Goal: Information Seeking & Learning: Find specific fact

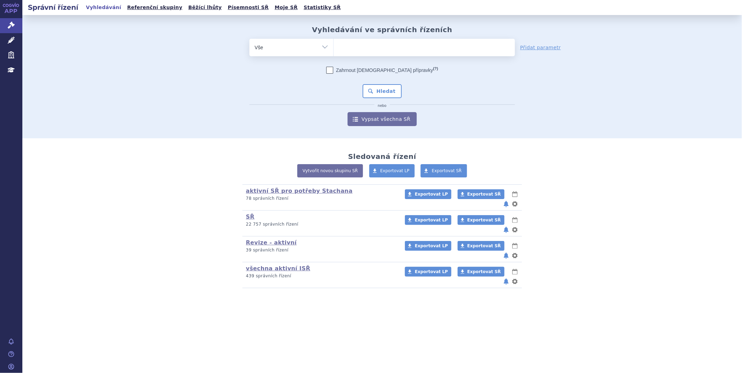
click at [344, 38] on div "Vyhledávání ve správních řízeních odstranit Vše Spisová značka Od" at bounding box center [382, 75] width 440 height 101
click at [350, 45] on ul at bounding box center [424, 46] width 181 height 15
click at [334, 45] on select at bounding box center [333, 46] width 0 height 17
type input "KI"
type input "KIS"
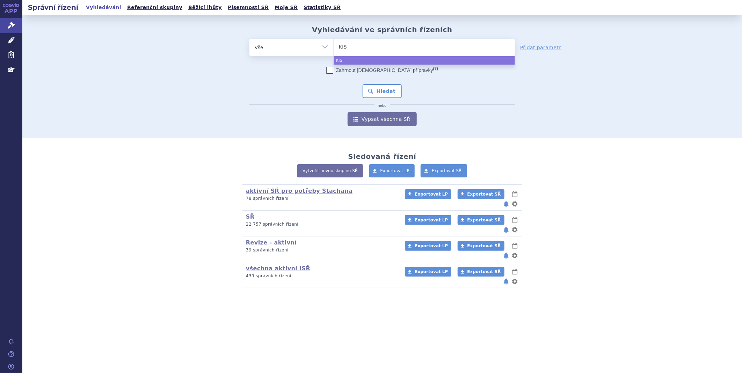
type input "KISQ"
type input "KISQA"
type input "KISQAL"
select select "KISQAL"
click at [390, 89] on button "Hledat" at bounding box center [382, 91] width 39 height 14
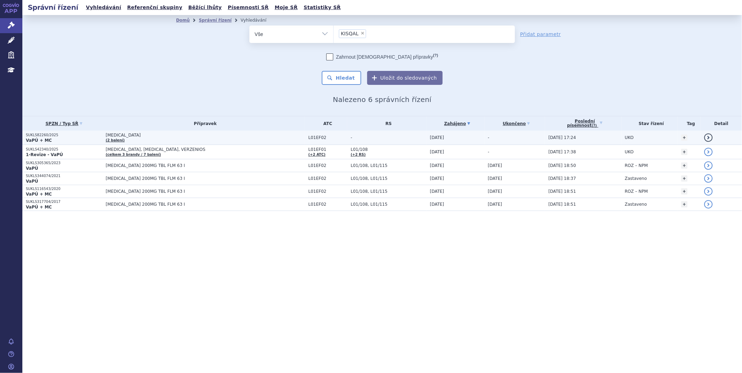
click at [43, 138] on strong "VaPÚ + MC" at bounding box center [39, 140] width 26 height 5
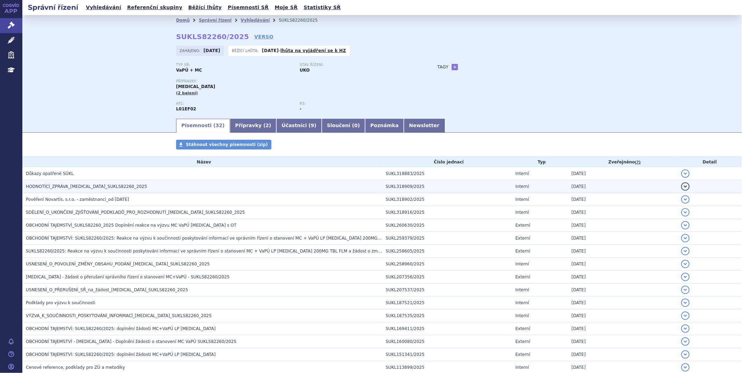
click at [75, 187] on span "HODNOTÍCÍ_ZPRÁVA_KISQALI_SUKLS82260_2025" at bounding box center [86, 186] width 121 height 5
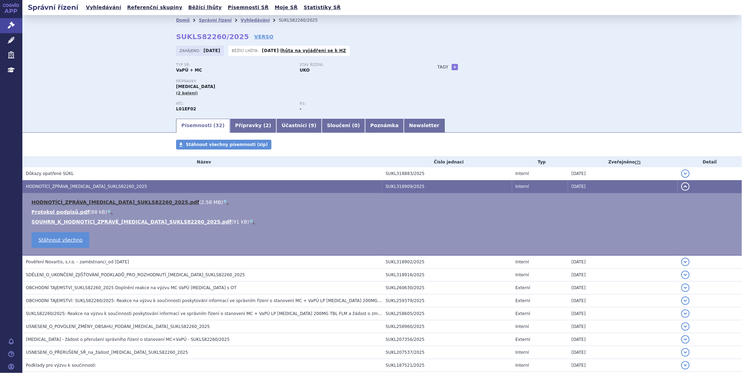
click at [73, 201] on link "HODNOTÍCÍ_ZPRÁVA_KISQALI_SUKLS82260_2025.pdf" at bounding box center [115, 202] width 168 height 6
click at [10, 21] on link "Správní řízení" at bounding box center [11, 25] width 22 height 15
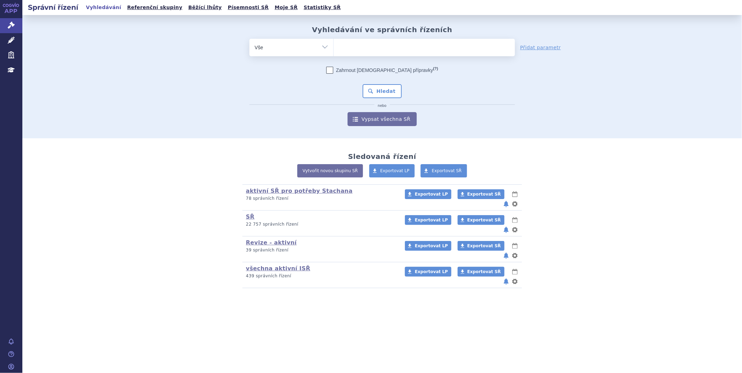
click at [357, 46] on ul at bounding box center [424, 46] width 181 height 15
click at [334, 46] on select at bounding box center [333, 46] width 0 height 17
type input "id"
type input "ida"
type input "idaci"
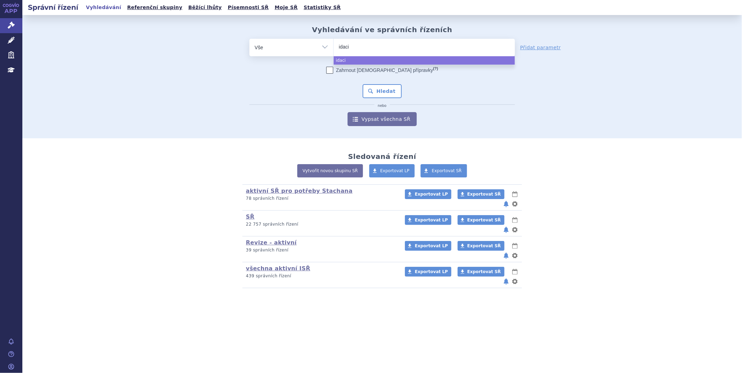
type input "idacio"
select select "idacio"
click at [378, 88] on button "Hledat" at bounding box center [382, 91] width 39 height 14
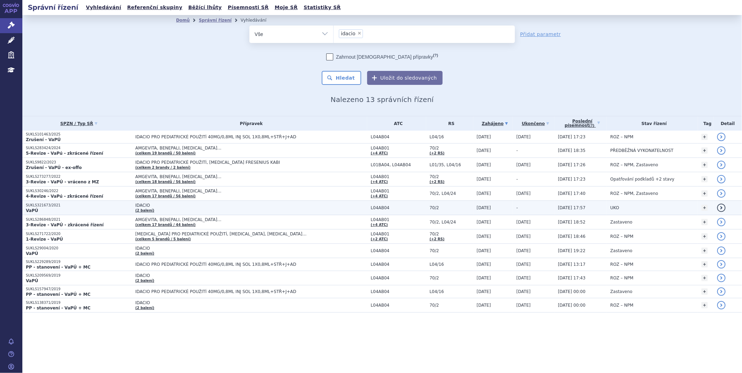
click at [52, 211] on p "VaPÚ" at bounding box center [79, 211] width 106 height 6
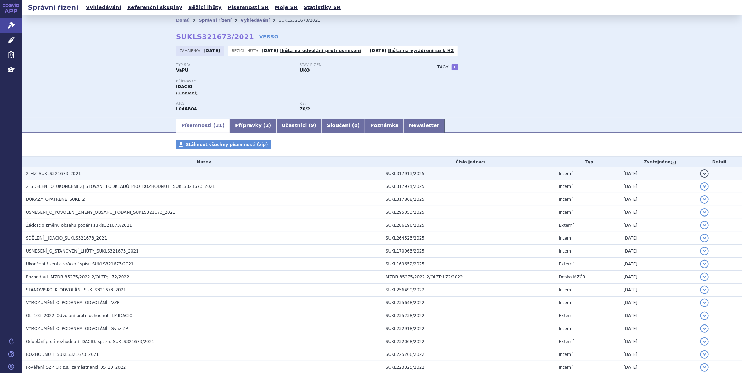
click at [61, 175] on span "2_HZ_SUKLS321673_2021" at bounding box center [53, 173] width 55 height 5
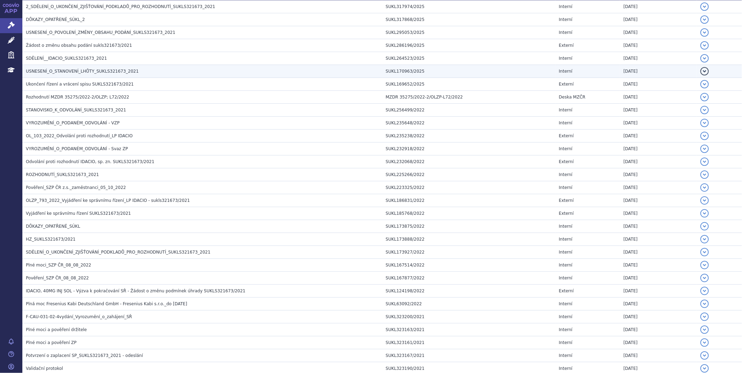
scroll to position [78, 0]
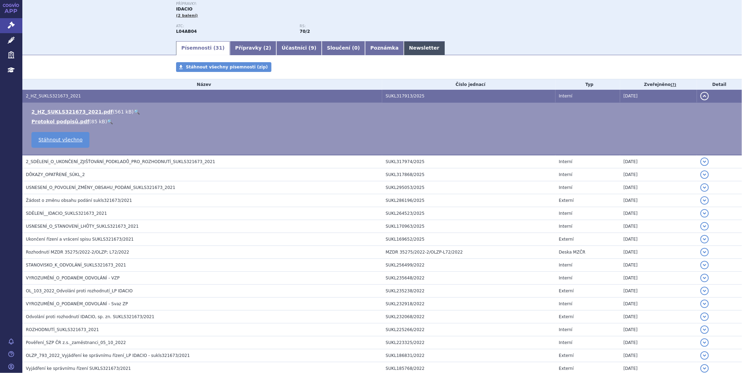
click at [404, 45] on link "Newsletter" at bounding box center [424, 48] width 41 height 14
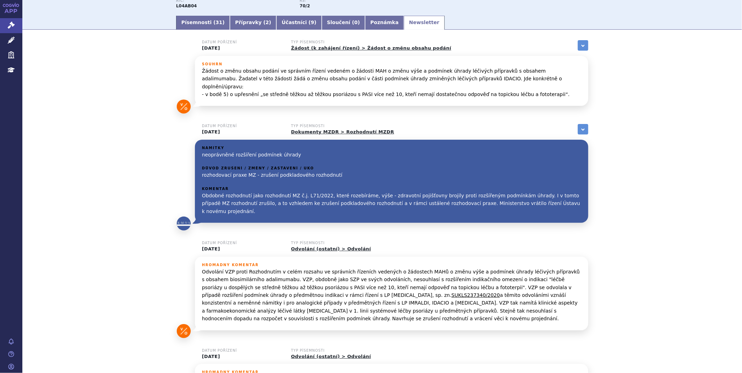
scroll to position [116, 0]
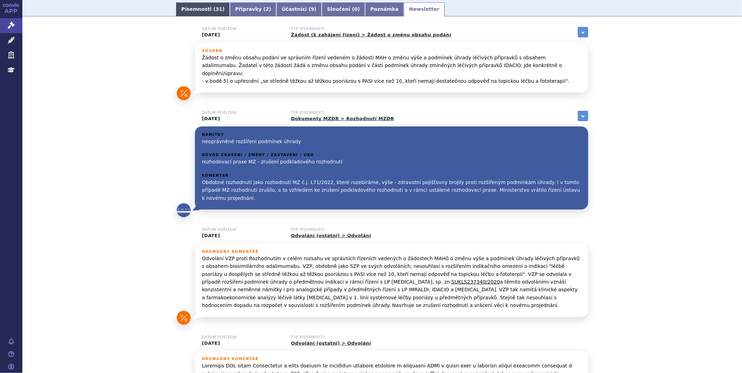
click at [190, 10] on link "Písemnosti ( 31 )" at bounding box center [203, 9] width 54 height 14
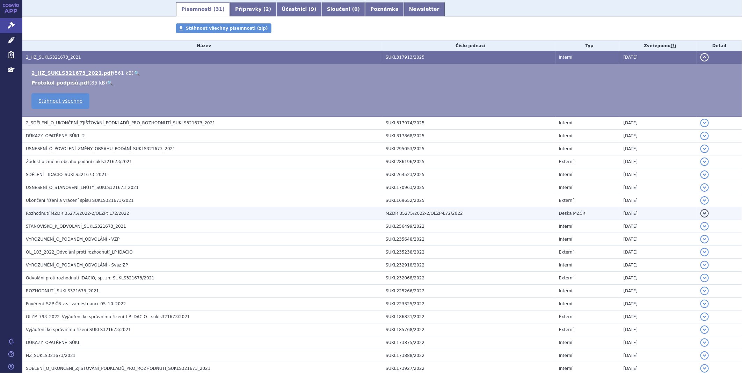
click at [82, 212] on span "Rozhodnutí MZDR 35275/2022-2/OLZP; L72/2022" at bounding box center [77, 213] width 103 height 5
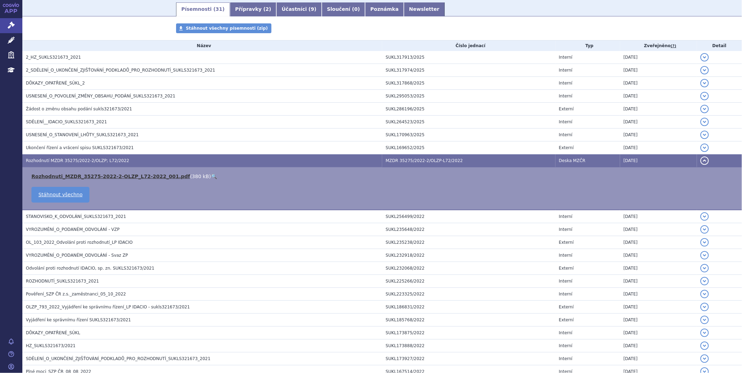
click at [102, 174] on link "Rozhodnuti_MZDR_35275-2022-2-OLZP_L72-2022_001.pdf" at bounding box center [110, 177] width 159 height 6
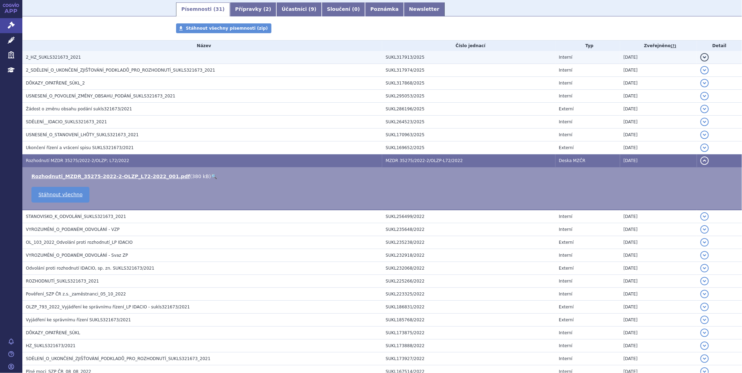
click at [69, 60] on span "2_HZ_SUKLS321673_2021" at bounding box center [53, 57] width 55 height 5
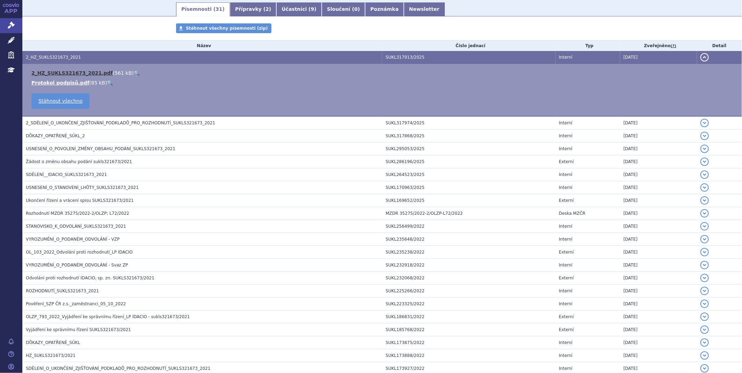
click at [66, 75] on link "2_HZ_SUKLS321673_2021.pdf" at bounding box center [71, 73] width 81 height 6
click at [5, 22] on link "Správní řízení" at bounding box center [11, 25] width 22 height 15
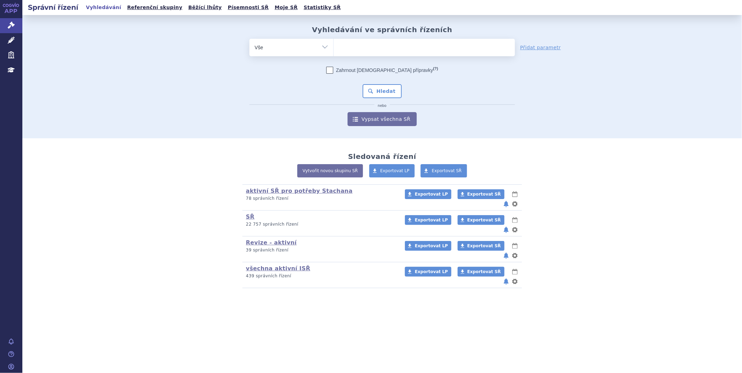
click at [357, 46] on ul at bounding box center [424, 46] width 181 height 15
click at [334, 46] on select at bounding box center [333, 46] width 0 height 17
type input "ry"
type input "ryb"
type input "rybre"
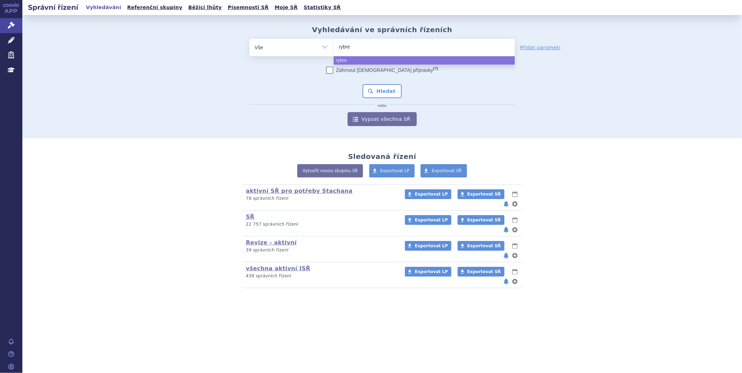
type input "rybrev"
type input "rybrevN"
type input "rybrev"
type input "rybrevA"
type input "rybrevANT"
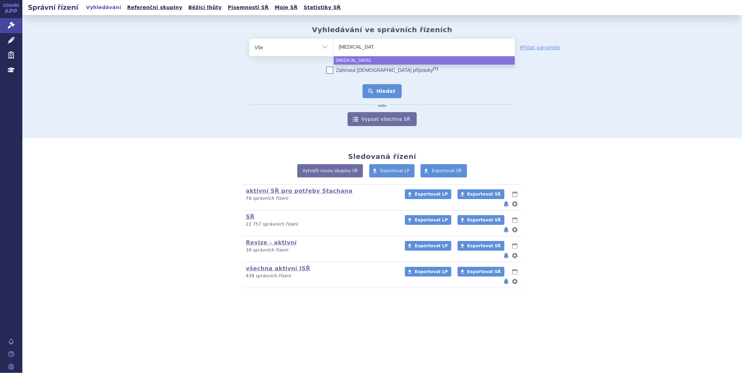
select select "[MEDICAL_DATA]"
click at [375, 87] on button "Hledat" at bounding box center [382, 91] width 39 height 14
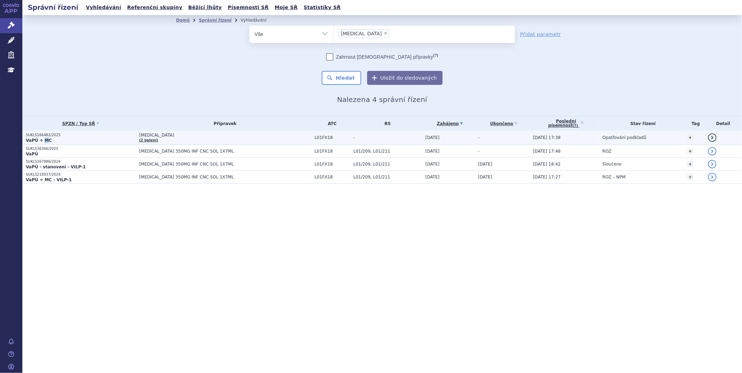
drag, startPoint x: 43, startPoint y: 137, endPoint x: 45, endPoint y: 142, distance: 6.4
click at [45, 142] on td "SUKLS166482/2025 VaPÚ + MC" at bounding box center [78, 138] width 113 height 14
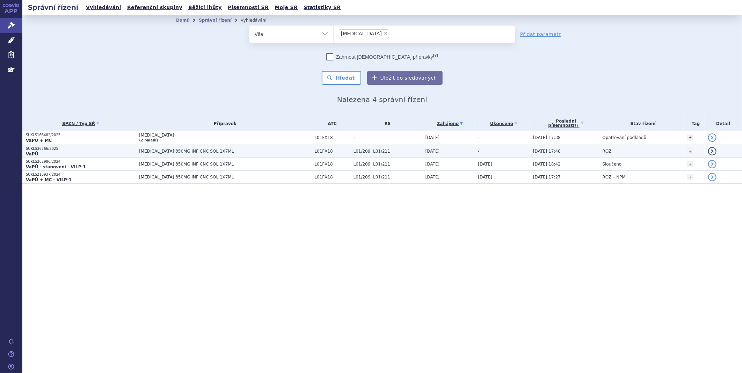
click at [37, 154] on p "VaPÚ" at bounding box center [81, 154] width 110 height 6
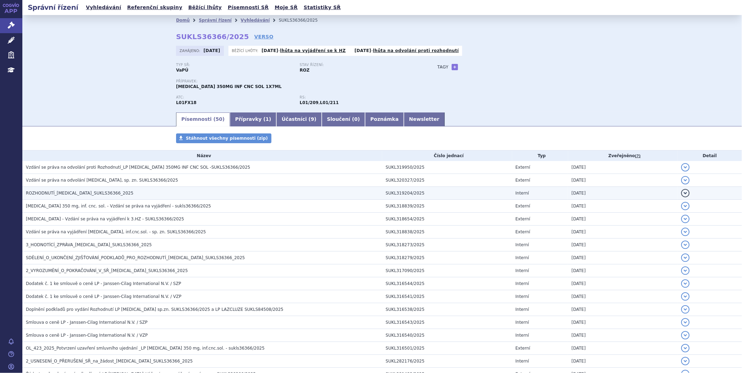
click at [100, 197] on h3 "ROZHODNUTÍ_[MEDICAL_DATA]_SUKLS36366_2025" at bounding box center [204, 193] width 356 height 7
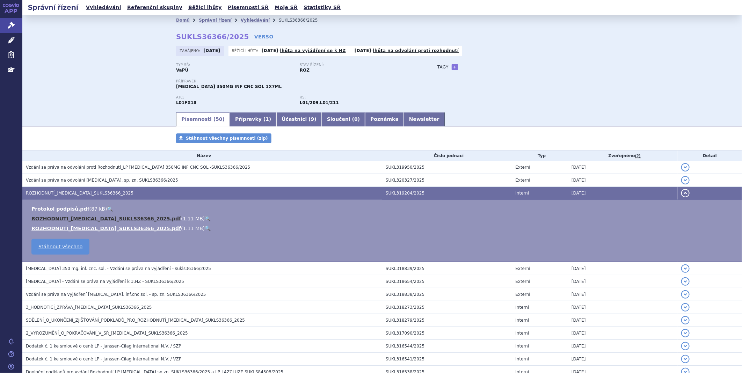
click at [76, 219] on link "ROZHODNUTI_RYBREVANT_SUKLS36366_2025.pdf" at bounding box center [105, 219] width 149 height 6
click at [404, 116] on link "Newsletter" at bounding box center [424, 119] width 41 height 14
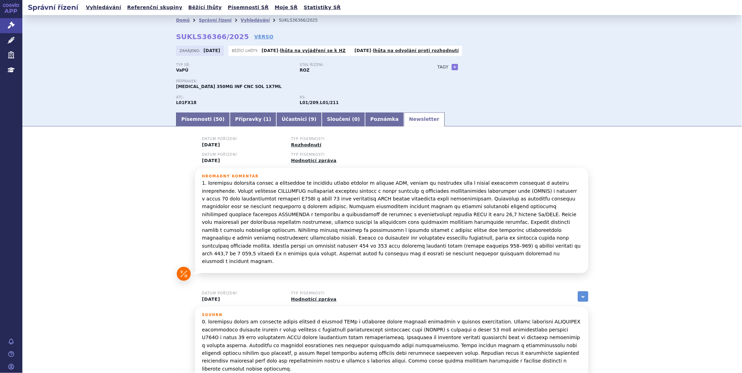
click at [550, 185] on p at bounding box center [391, 222] width 379 height 86
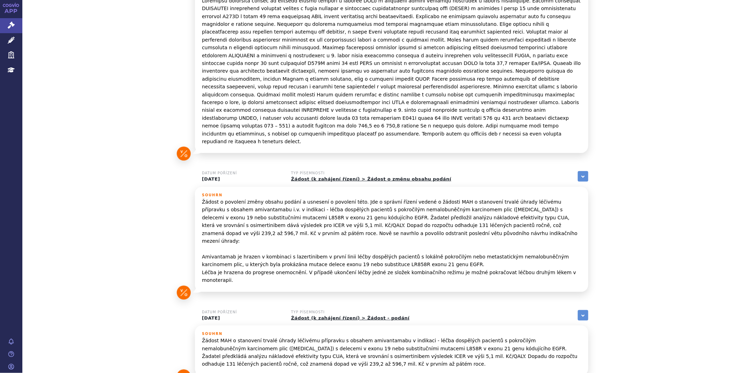
scroll to position [429, 0]
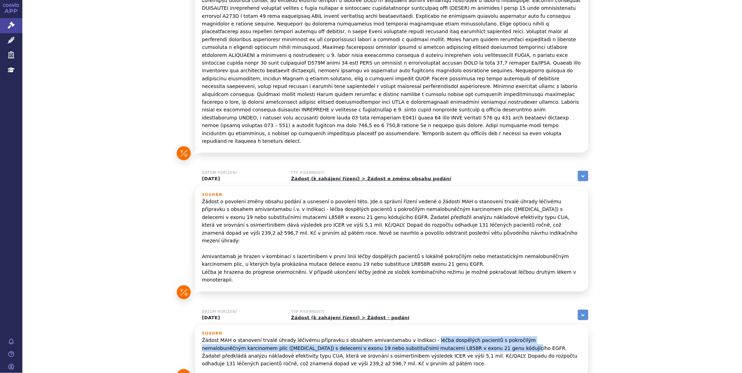
drag, startPoint x: 408, startPoint y: 277, endPoint x: 462, endPoint y: 282, distance: 54.7
click at [462, 336] on p "Žádost MAH o stanovení trvalé úhrady léčivému přípravku s obsahem amivantamabu …" at bounding box center [391, 351] width 379 height 31
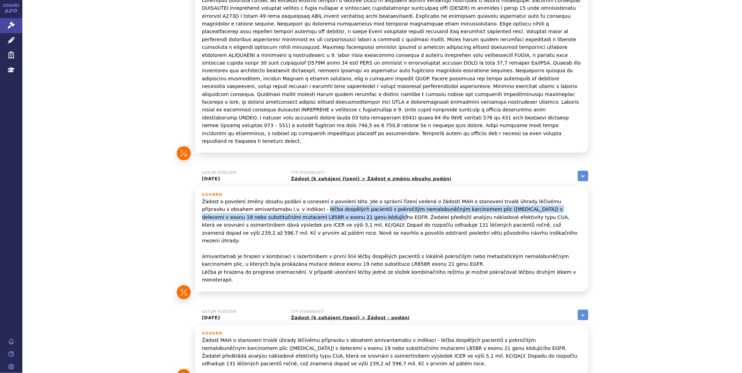
drag, startPoint x: 264, startPoint y: 163, endPoint x: 270, endPoint y: 170, distance: 9.7
click at [270, 198] on p "Žádost o povolení změny obsahu podání a usnesení o povolení této. Jde o správní…" at bounding box center [391, 241] width 379 height 86
copy p "léčba dospělých pacientů s pokročilým nemalobuněčným karcinomem plic (NSCLC) s …"
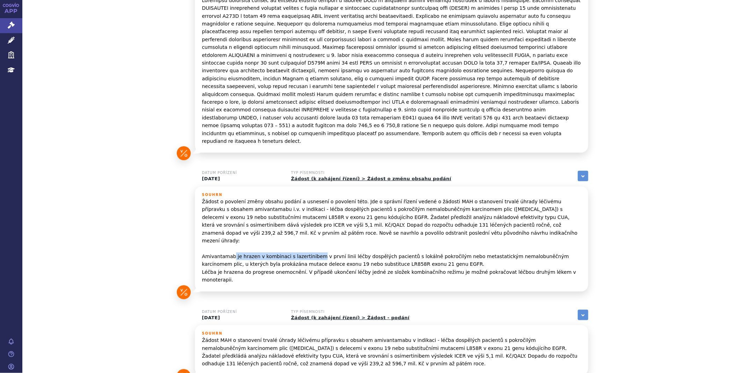
drag, startPoint x: 229, startPoint y: 202, endPoint x: 309, endPoint y: 204, distance: 79.7
click at [309, 204] on p "Žádost o povolení změny obsahu podání a usnesení o povolení této. Jde o správní…" at bounding box center [391, 241] width 379 height 86
copy p "je hrazen v kombinaci s lazertinibem"
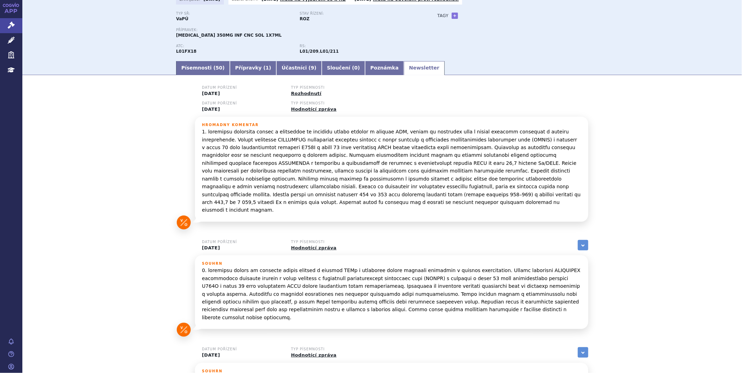
scroll to position [0, 0]
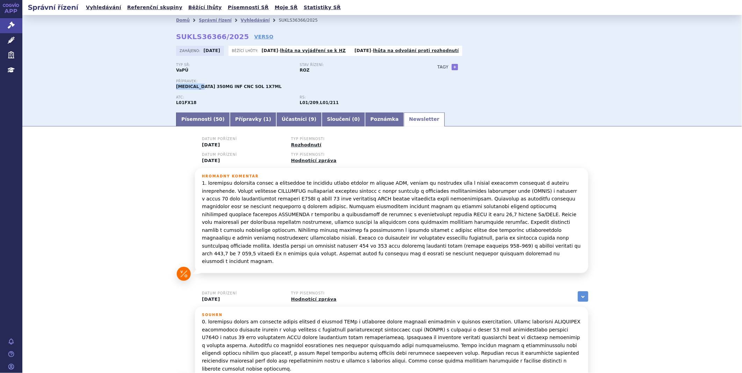
drag, startPoint x: 172, startPoint y: 87, endPoint x: 199, endPoint y: 88, distance: 26.9
click at [199, 88] on div "Domů Správní řízení Vyhledávání SUKLS36366/2025 SUKLS36366/2025 VERSO Zahájeno:…" at bounding box center [382, 68] width 440 height 86
drag, startPoint x: 246, startPoint y: 192, endPoint x: 220, endPoint y: 191, distance: 25.2
click at [220, 191] on p at bounding box center [391, 222] width 379 height 86
copy p "RYBREVANT"
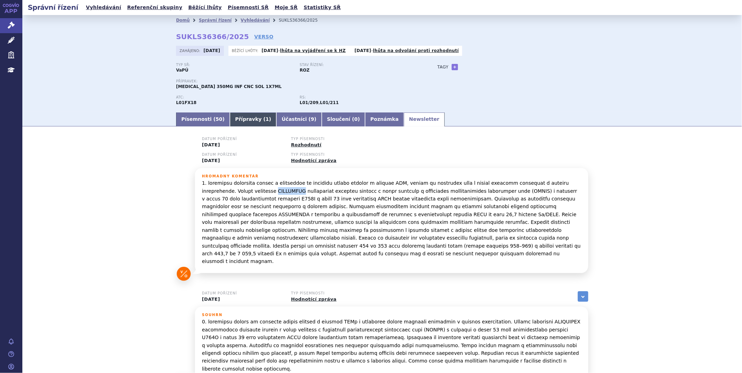
click at [236, 118] on link "Přípravky ( 1 )" at bounding box center [253, 119] width 46 height 14
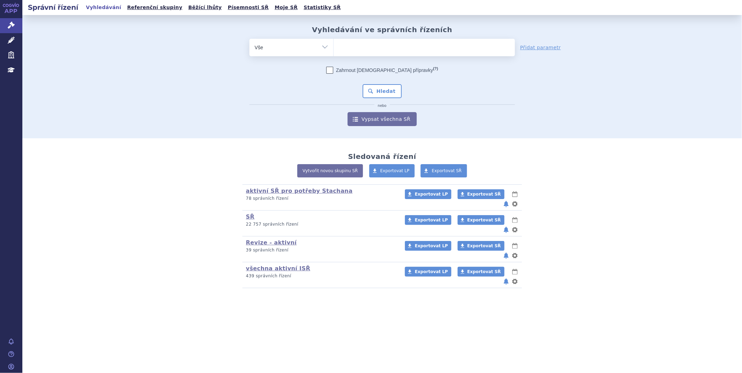
click at [351, 49] on ul at bounding box center [424, 46] width 181 height 15
click at [334, 49] on select at bounding box center [333, 46] width 0 height 17
type input "la"
type input "laz"
type input "lazc"
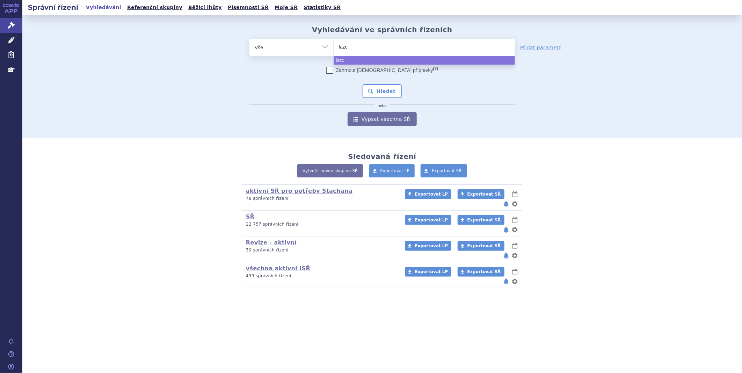
type input "lazcl"
type input "lazclu"
type input "lazcluze"
select select "lazcluze"
click at [395, 87] on button "Hledat" at bounding box center [382, 91] width 39 height 14
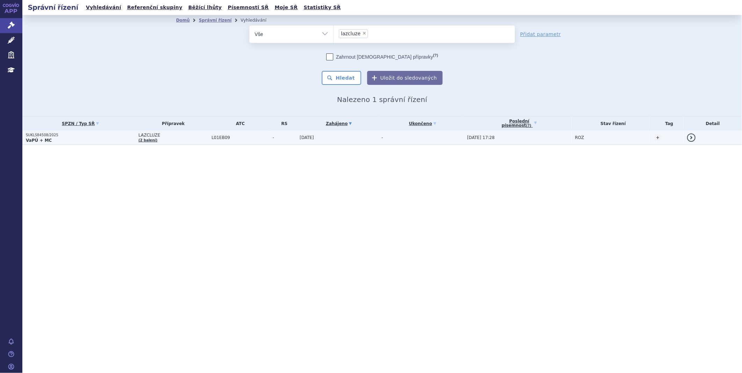
click at [46, 136] on p "SUKLS84508/2025" at bounding box center [80, 135] width 109 height 5
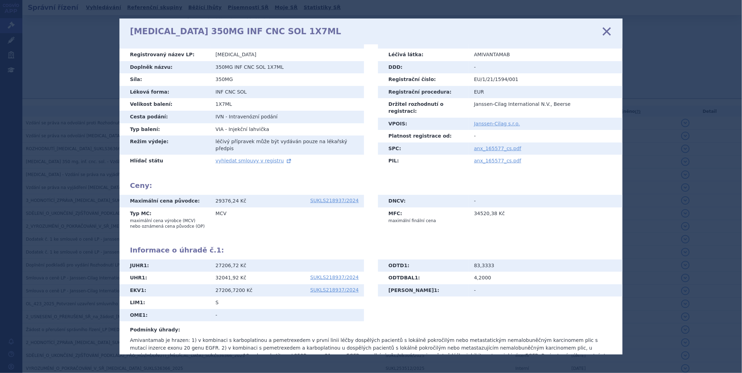
scroll to position [28, 0]
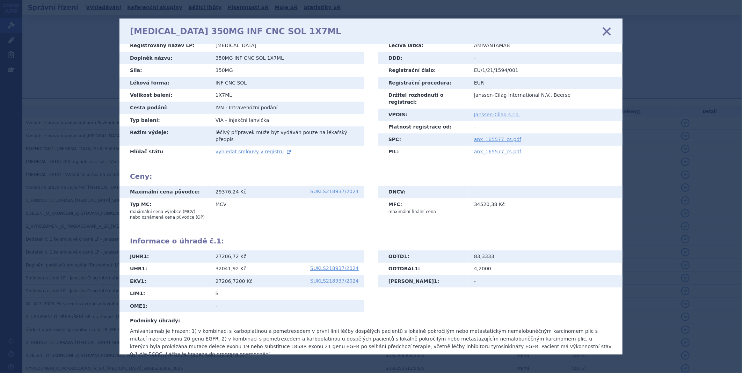
click at [341, 189] on link "SUKLS218937/2024" at bounding box center [334, 191] width 49 height 5
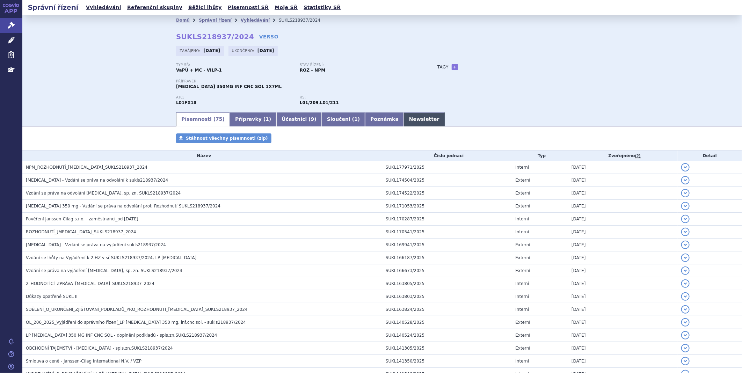
click at [404, 117] on link "Newsletter" at bounding box center [424, 119] width 41 height 14
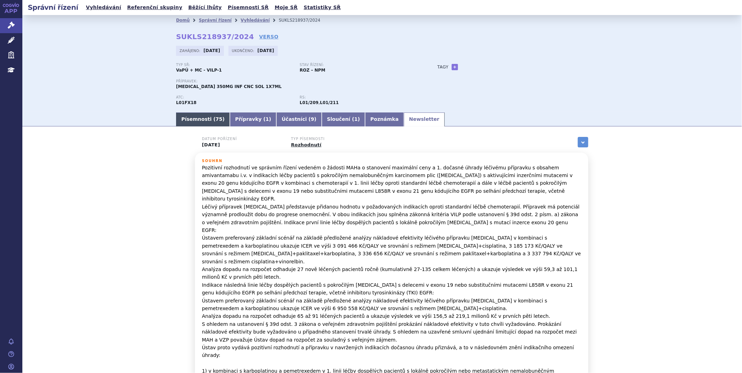
click at [201, 122] on link "Písemnosti ( 75 )" at bounding box center [203, 119] width 54 height 14
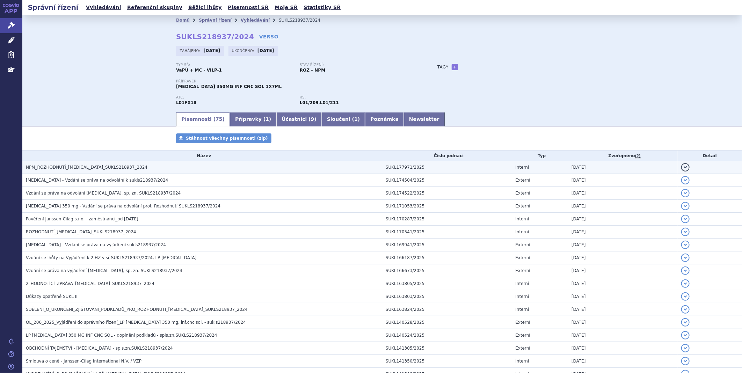
click at [86, 164] on td "NPM_ROZHODNUTÍ_RYBREVANT_SUKLS218937_2024" at bounding box center [202, 167] width 360 height 13
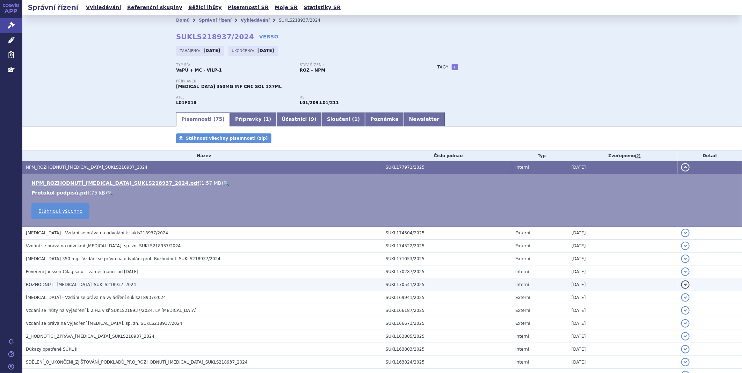
click at [56, 283] on span "ROZHODNUTÍ_RYBREVANT_SUKLS218937_2024" at bounding box center [81, 284] width 110 height 5
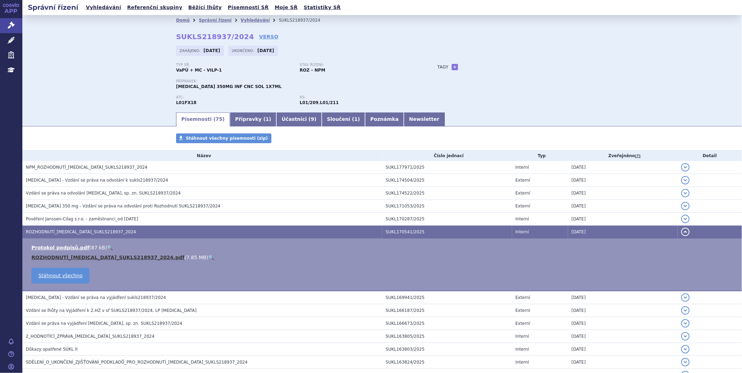
click at [77, 259] on link "ROZHODNUTÍ_RYBREVANT_SUKLS218937_2024.pdf" at bounding box center [107, 258] width 153 height 6
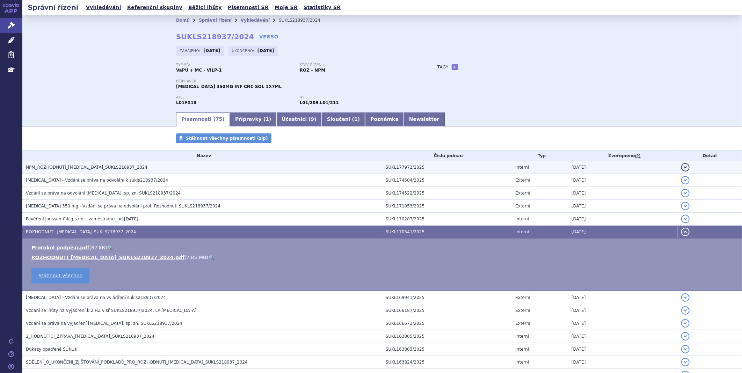
click at [502, 168] on td "SUKL177971/2025" at bounding box center [447, 167] width 130 height 13
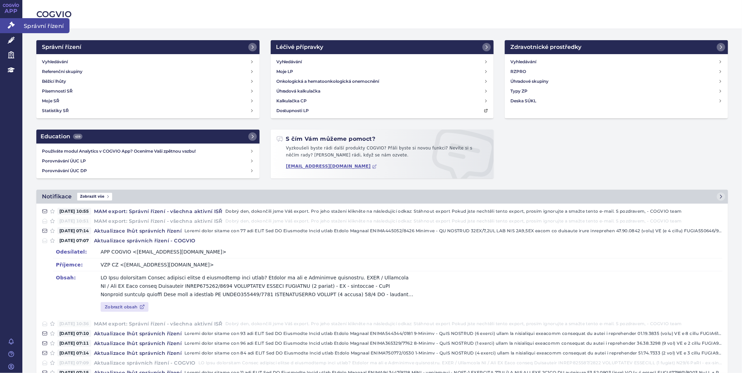
click at [11, 23] on icon at bounding box center [11, 25] width 7 height 7
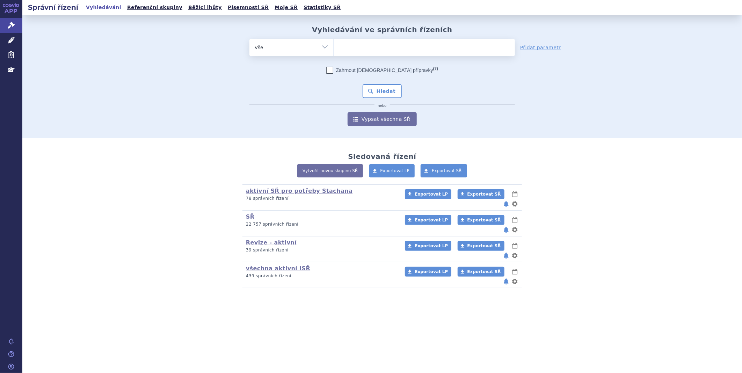
click at [380, 47] on ul at bounding box center [424, 46] width 181 height 15
click at [334, 47] on select at bounding box center [333, 46] width 0 height 17
type input "la"
type input "lac"
type input "lacz"
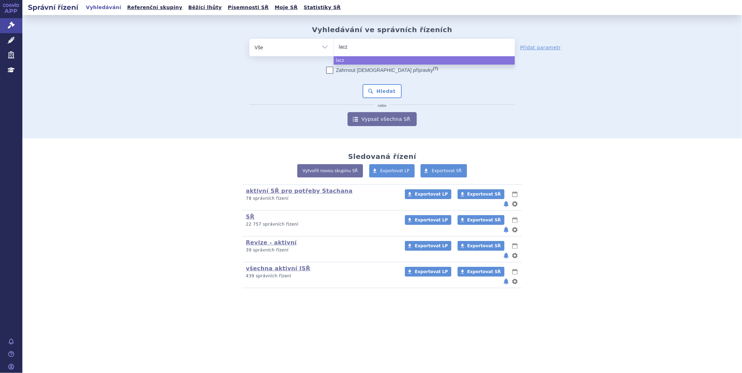
select select "lacz"
click at [368, 85] on button "Hledat" at bounding box center [382, 91] width 39 height 14
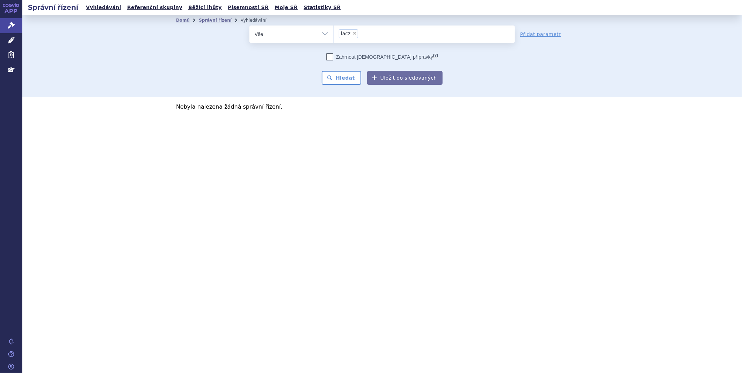
click at [352, 31] on span "×" at bounding box center [354, 33] width 4 height 4
click at [334, 31] on select "lacz" at bounding box center [333, 33] width 0 height 17
select select
type input "la"
type input "lac"
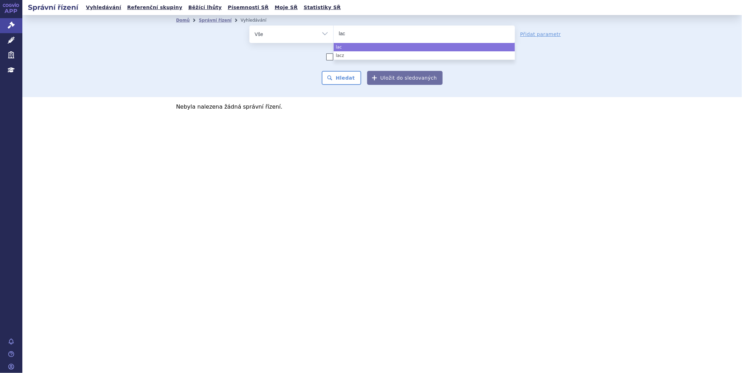
type input "lacl"
select select "lacl"
click at [337, 76] on button "Hledat" at bounding box center [341, 78] width 39 height 14
click at [353, 34] on span "×" at bounding box center [353, 33] width 4 height 4
click at [334, 34] on select "lacl" at bounding box center [333, 33] width 0 height 17
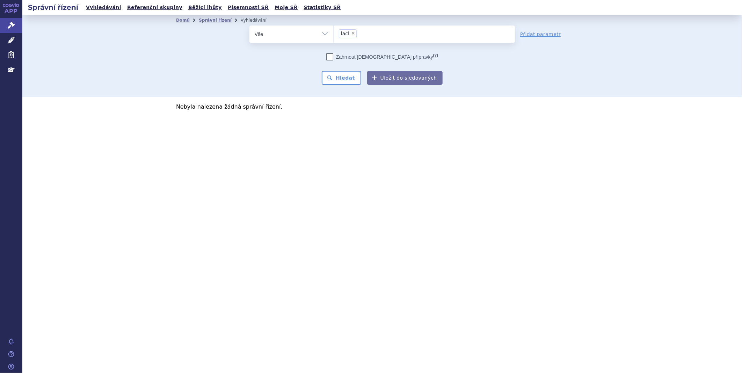
select select
type input "La"
type input "Lac"
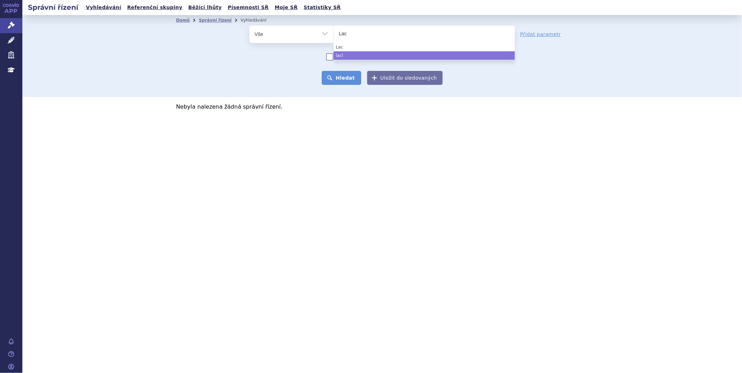
select select "lacl"
click at [344, 78] on button "Hledat" at bounding box center [341, 78] width 39 height 14
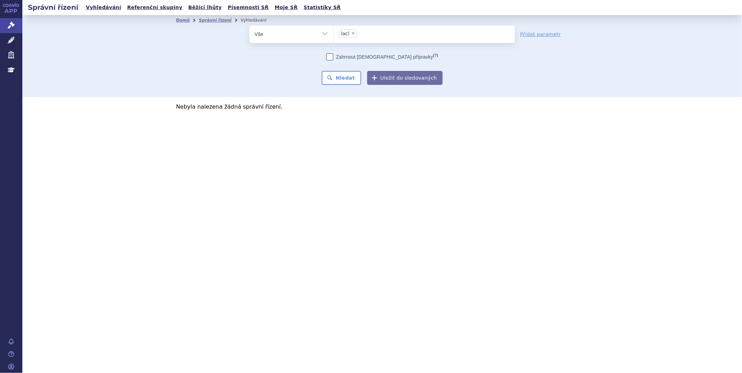
click at [352, 35] on span "×" at bounding box center [353, 33] width 4 height 4
click at [334, 35] on select "lacl" at bounding box center [333, 33] width 0 height 17
select select
type input "la"
type input "lac"
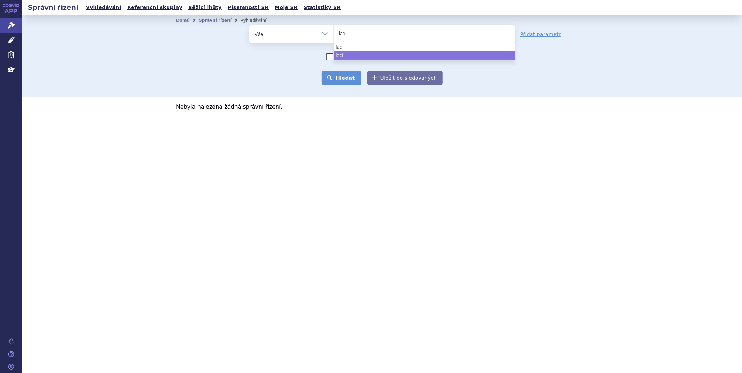
select select "lacl"
click at [344, 74] on button "Hledat" at bounding box center [341, 78] width 39 height 14
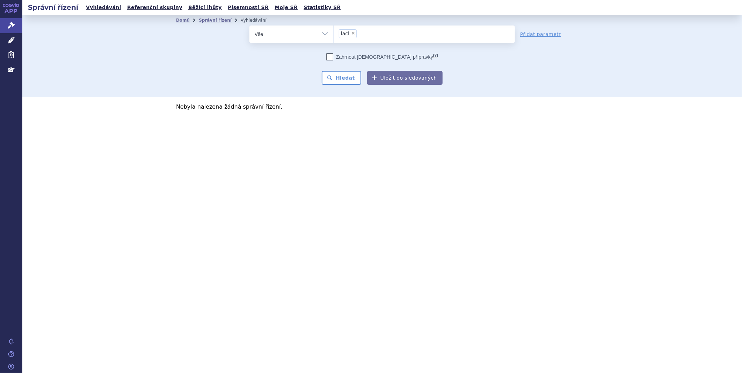
click at [351, 32] on span "×" at bounding box center [353, 33] width 4 height 4
click at [334, 32] on select "lacl" at bounding box center [333, 33] width 0 height 17
select select
type input "la"
type input "lac"
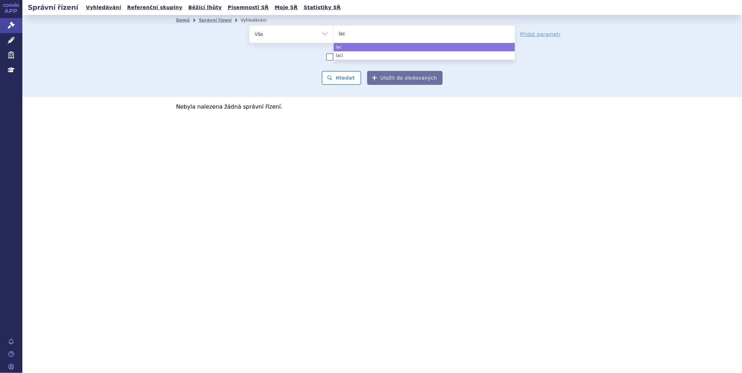
select select "lac"
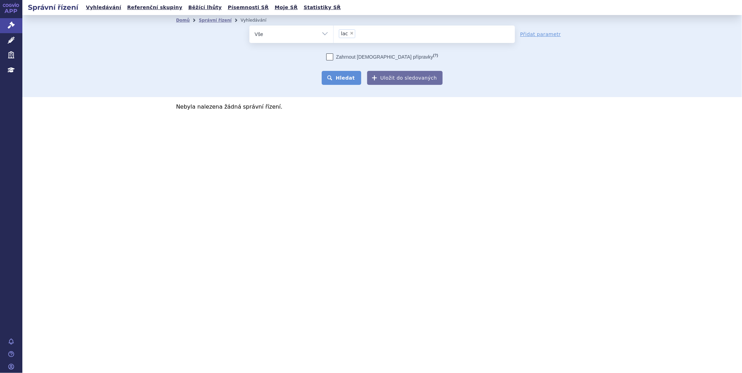
click at [341, 76] on button "Hledat" at bounding box center [341, 78] width 39 height 14
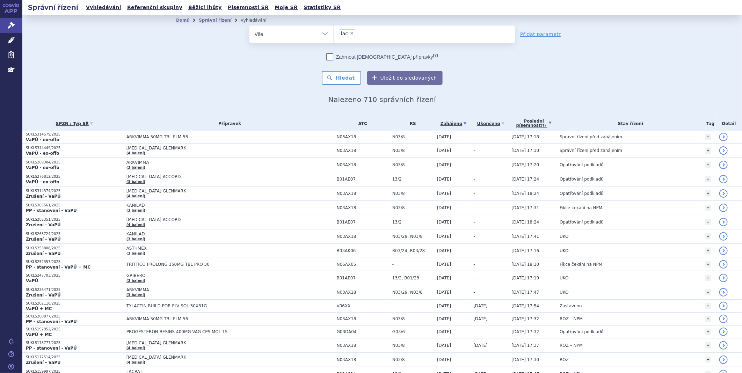
click at [535, 119] on link "Poslední písemnost (?)" at bounding box center [534, 123] width 45 height 14
